Goal: Task Accomplishment & Management: Manage account settings

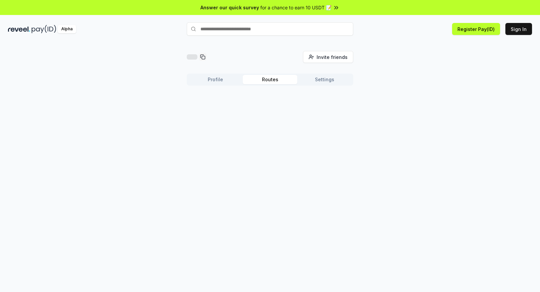
click at [226, 77] on button "Profile" at bounding box center [215, 79] width 55 height 9
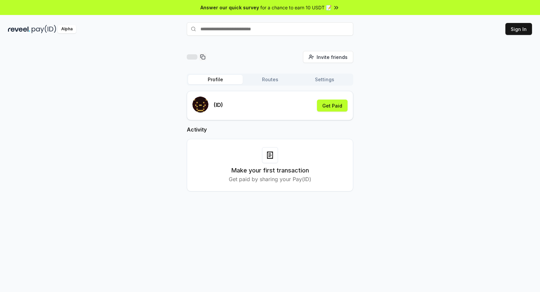
click at [269, 79] on button "Routes" at bounding box center [270, 79] width 55 height 9
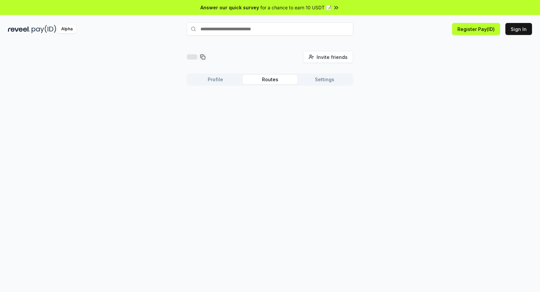
click at [329, 82] on button "Settings" at bounding box center [325, 79] width 55 height 9
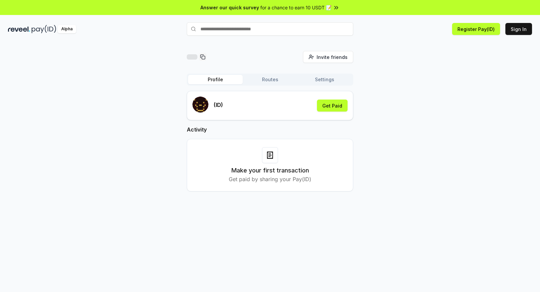
click at [219, 84] on button "Profile" at bounding box center [215, 79] width 55 height 9
click at [300, 166] on h3 "Make your first transaction" at bounding box center [271, 170] width 78 height 9
click at [267, 171] on h3 "Make your first transaction" at bounding box center [271, 170] width 78 height 9
click at [248, 185] on div "Make your first transaction Get paid by sharing your Pay(ID)" at bounding box center [270, 165] width 167 height 53
